Goal: Task Accomplishment & Management: Manage account settings

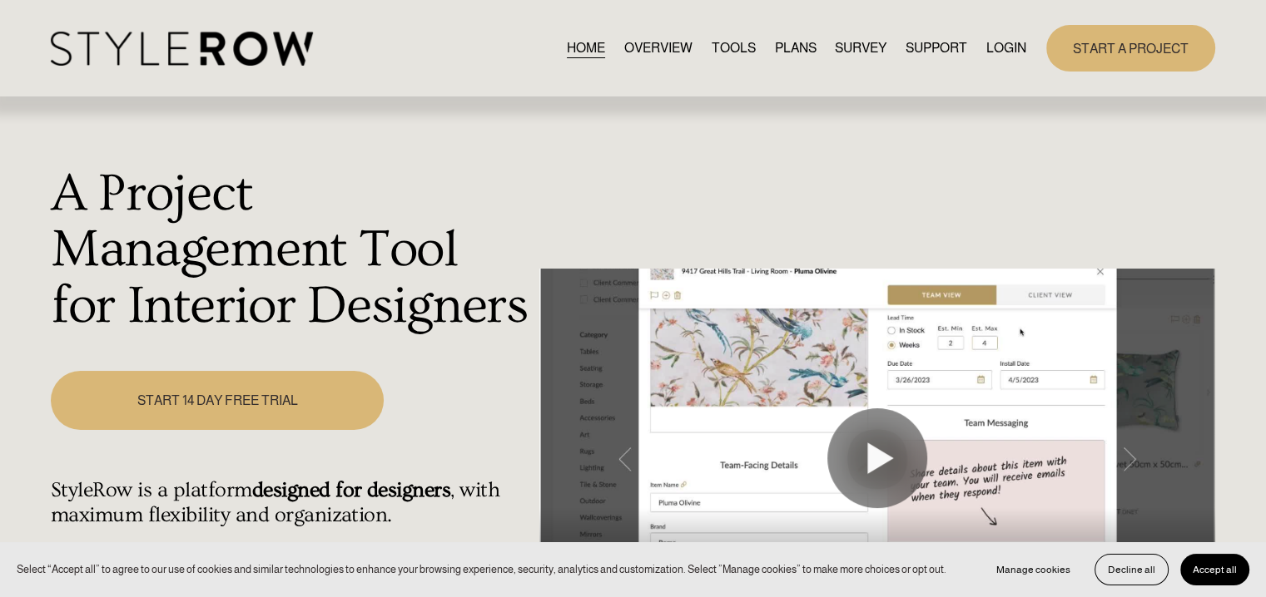
click at [997, 50] on link "LOGIN" at bounding box center [1006, 48] width 40 height 22
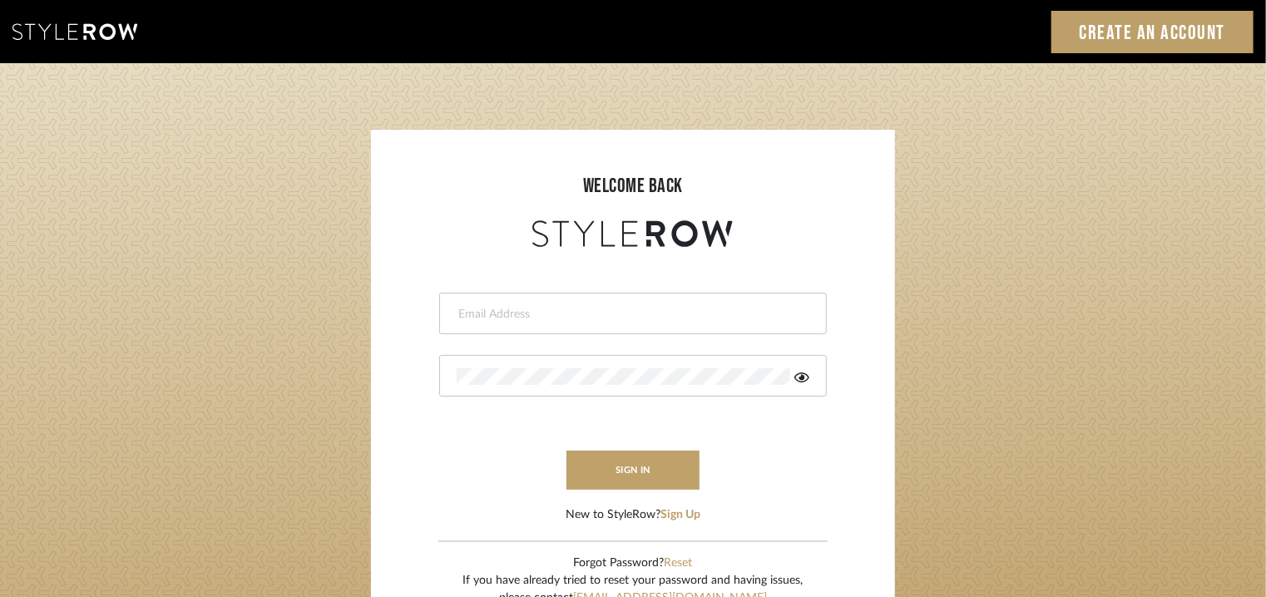
click at [555, 300] on div at bounding box center [633, 314] width 388 height 42
drag, startPoint x: 549, startPoint y: 318, endPoint x: 479, endPoint y: 320, distance: 69.9
click at [479, 320] on input "email" at bounding box center [631, 314] width 349 height 17
type input "[EMAIL_ADDRESS][PERSON_NAME][DOMAIN_NAME]"
click at [804, 374] on icon at bounding box center [802, 377] width 15 height 13
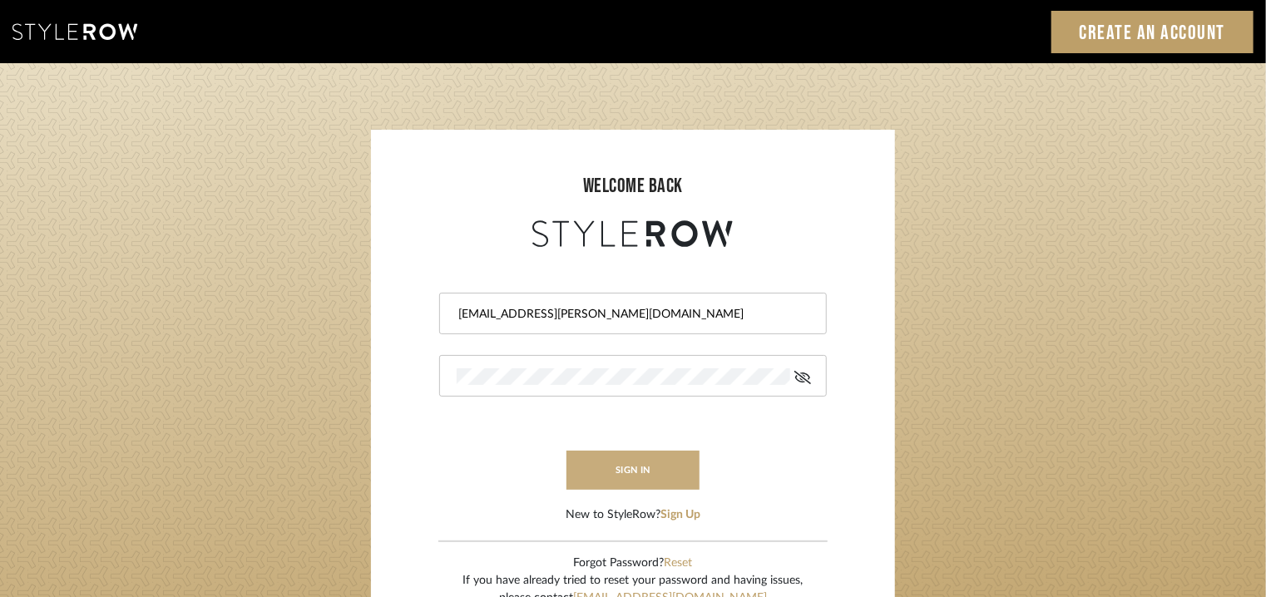
click at [637, 472] on button "sign in" at bounding box center [633, 470] width 133 height 39
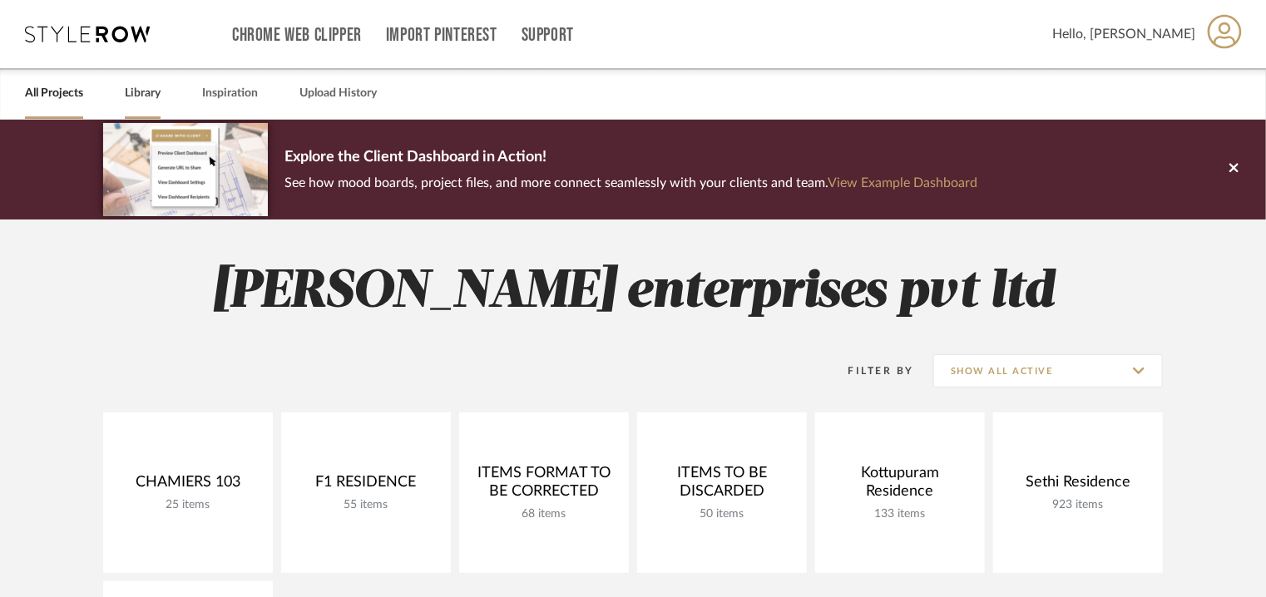
click at [140, 92] on link "Library" at bounding box center [143, 93] width 36 height 22
